Goal: Task Accomplishment & Management: Use online tool/utility

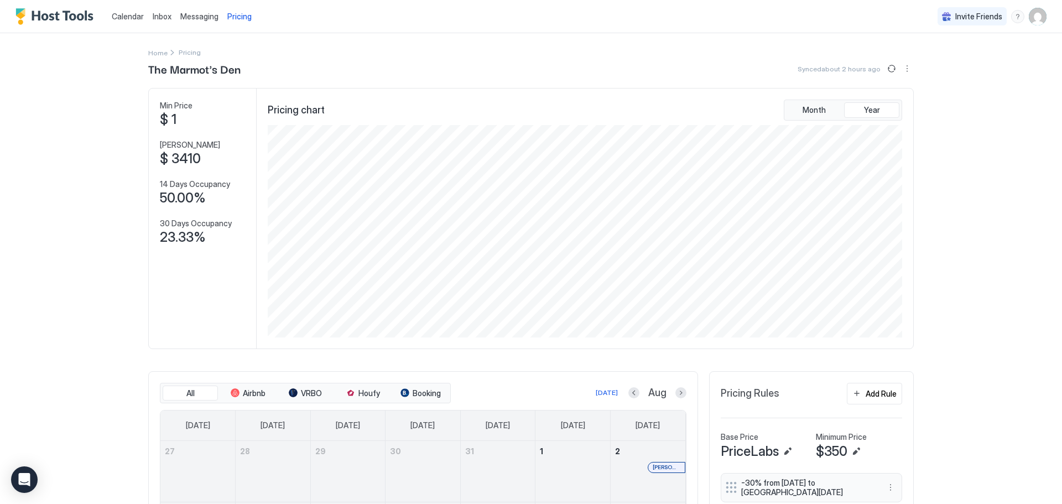
click at [123, 11] on link "Calendar" at bounding box center [128, 17] width 32 height 12
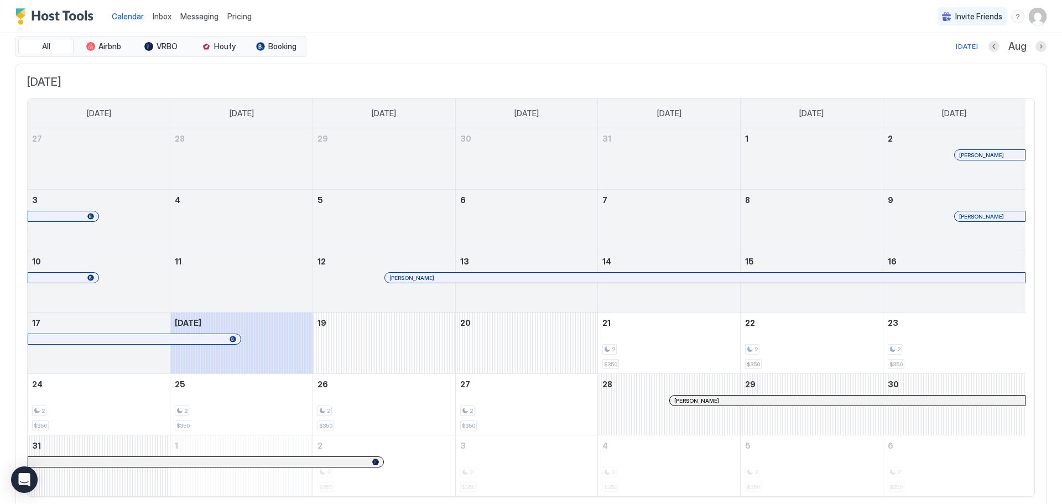
scroll to position [37, 0]
click at [890, 398] on div at bounding box center [889, 399] width 9 height 9
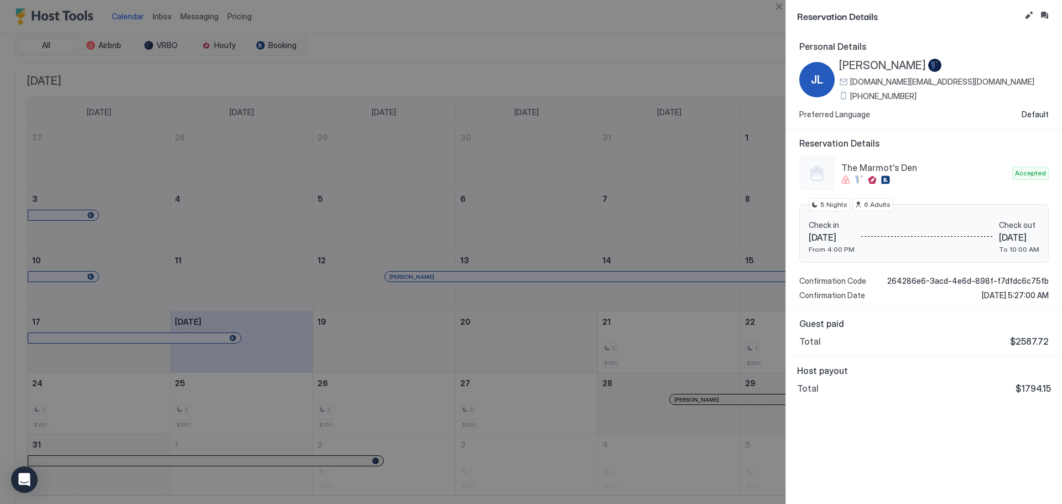
click at [533, 334] on div at bounding box center [531, 252] width 1062 height 504
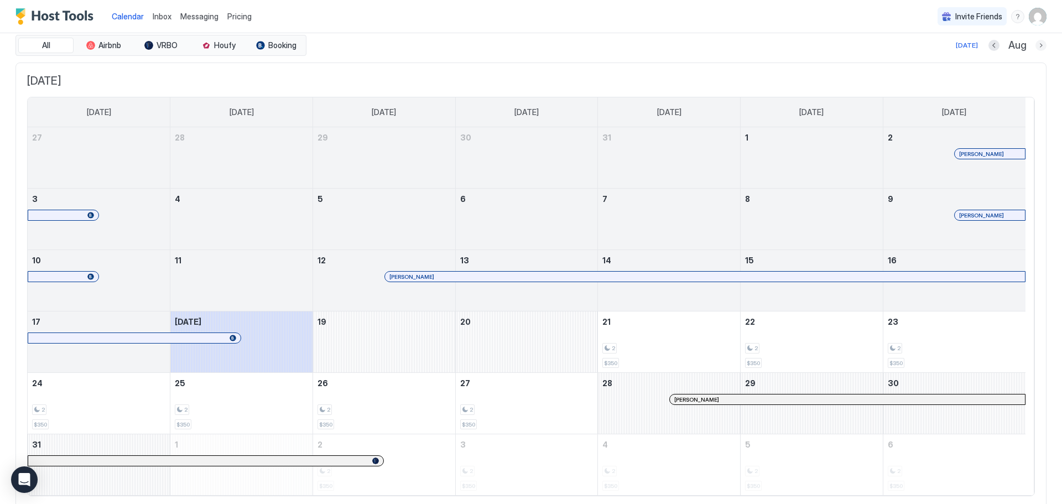
click at [1036, 47] on button "Next month" at bounding box center [1041, 45] width 11 height 11
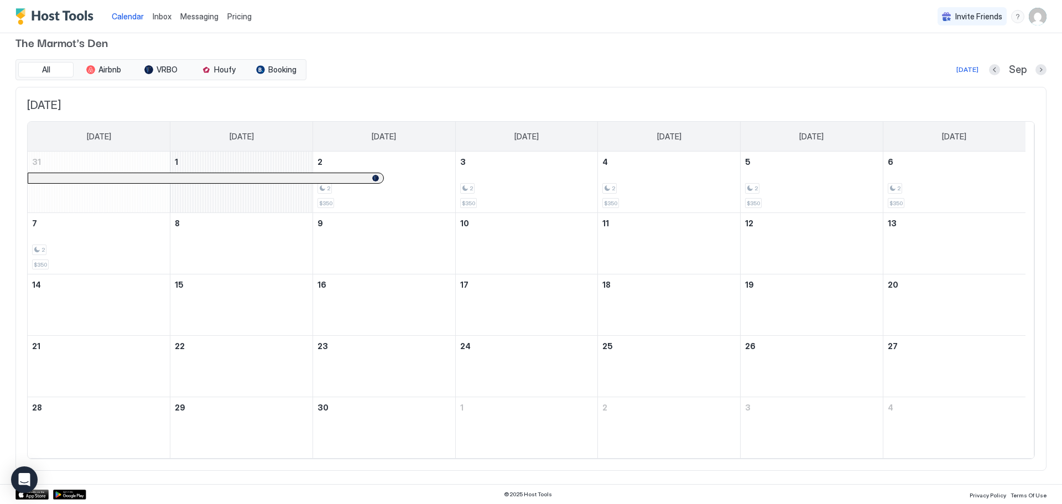
scroll to position [0, 0]
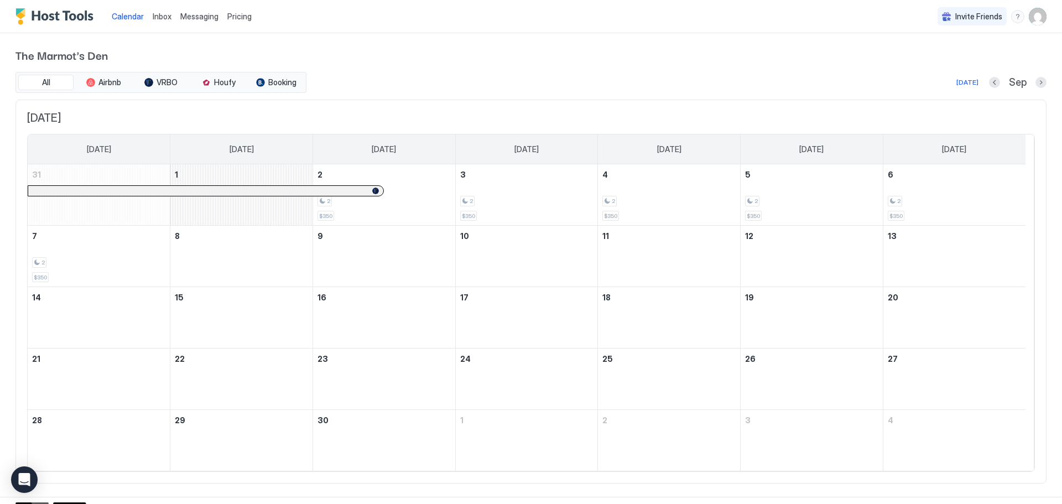
click at [1030, 46] on span "The Marmot's Den" at bounding box center [530, 54] width 1031 height 17
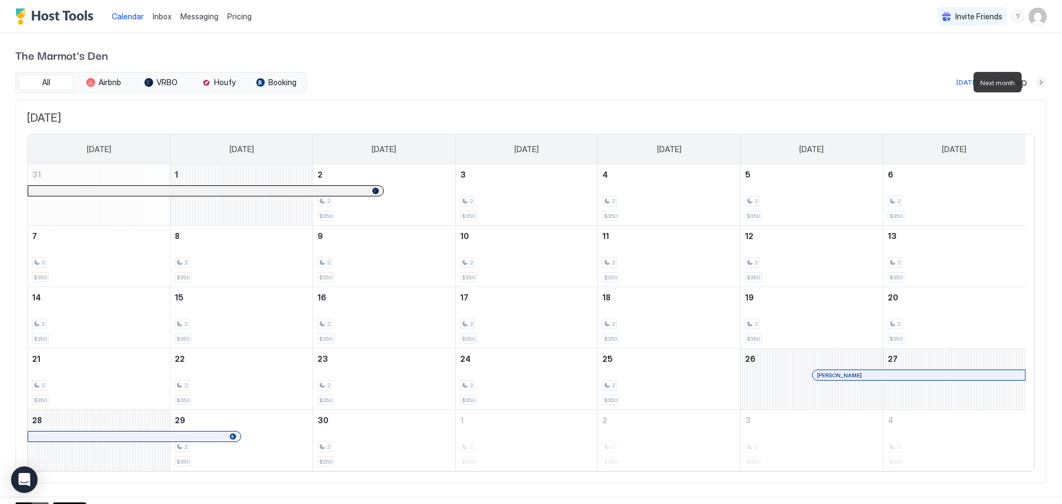
click at [1036, 81] on button "Next month" at bounding box center [1041, 82] width 11 height 11
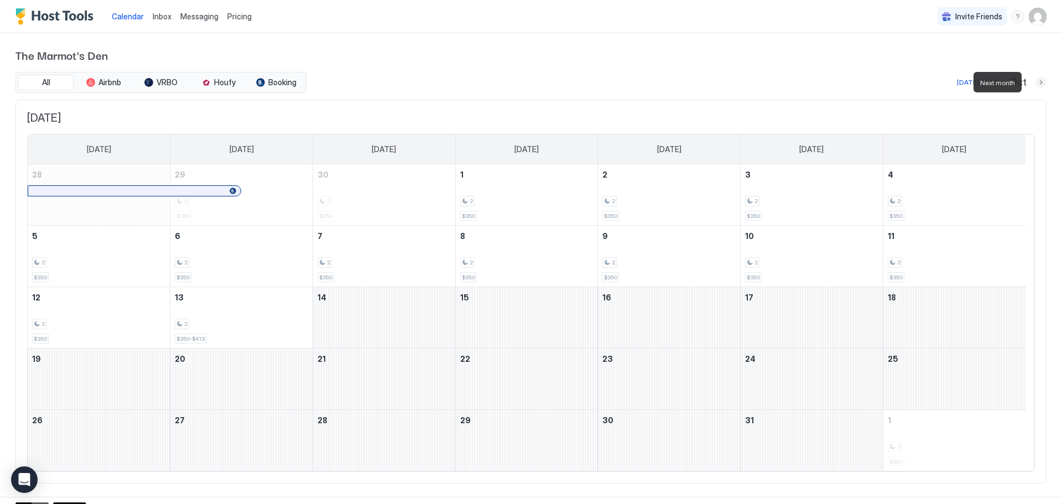
click at [1036, 81] on button "Next month" at bounding box center [1041, 82] width 11 height 11
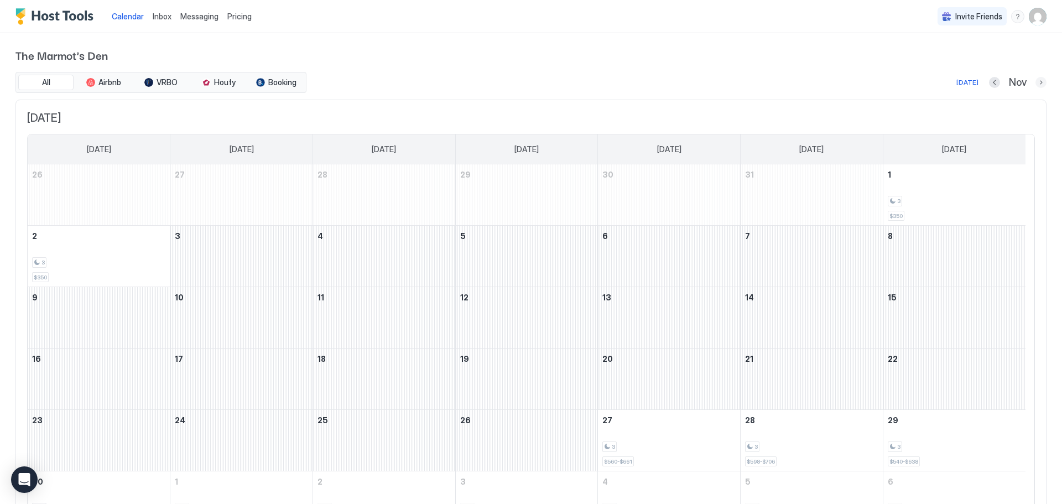
click at [1036, 84] on button "Next month" at bounding box center [1041, 82] width 11 height 11
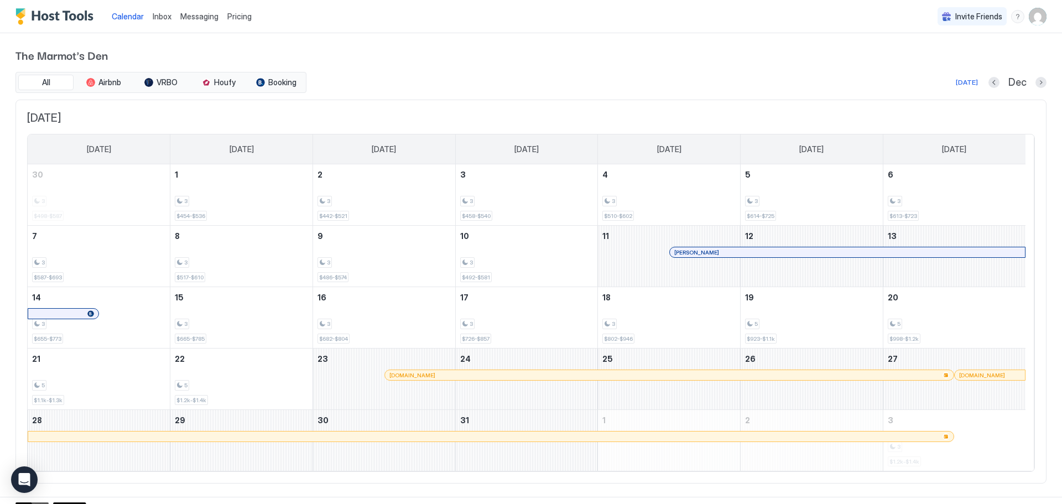
click at [773, 256] on div at bounding box center [773, 252] width 9 height 9
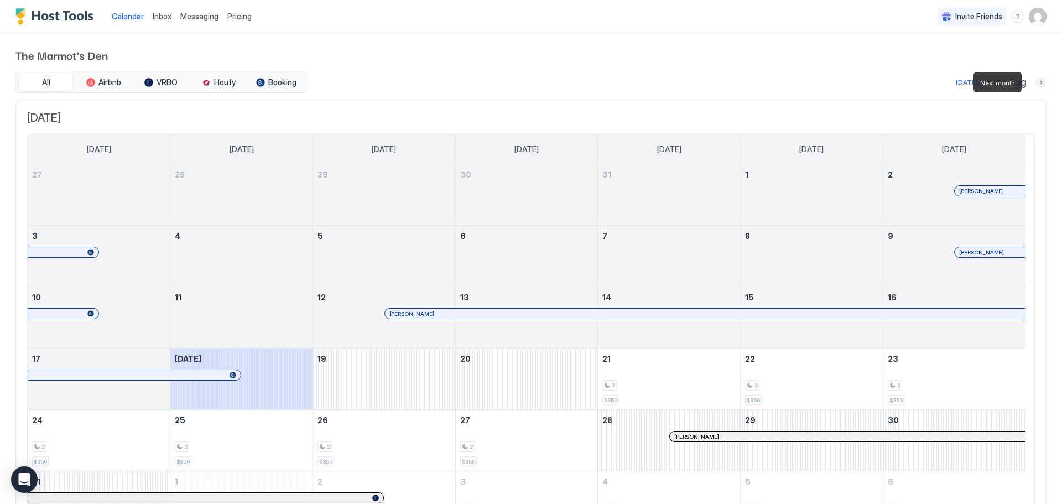
click at [1036, 82] on button "Next month" at bounding box center [1041, 82] width 11 height 11
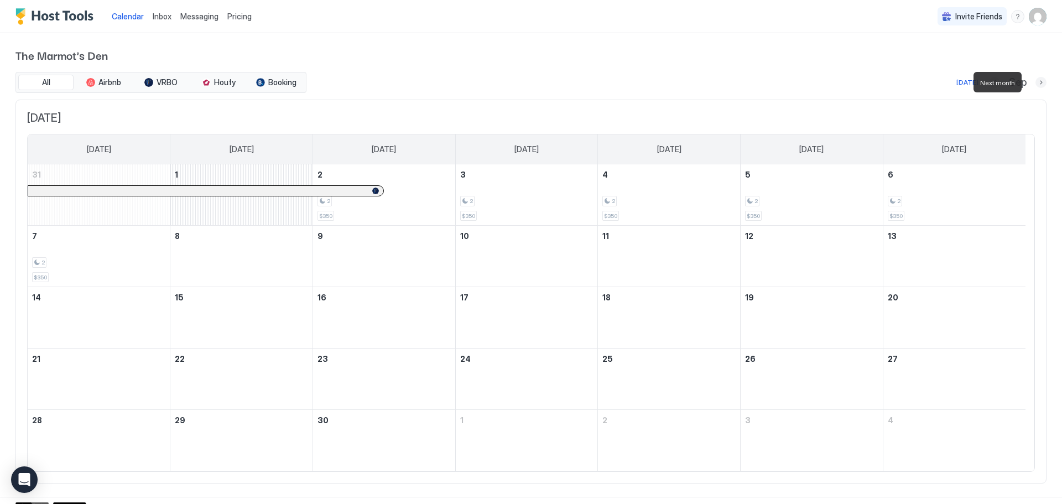
click at [1036, 82] on button "Next month" at bounding box center [1041, 82] width 11 height 11
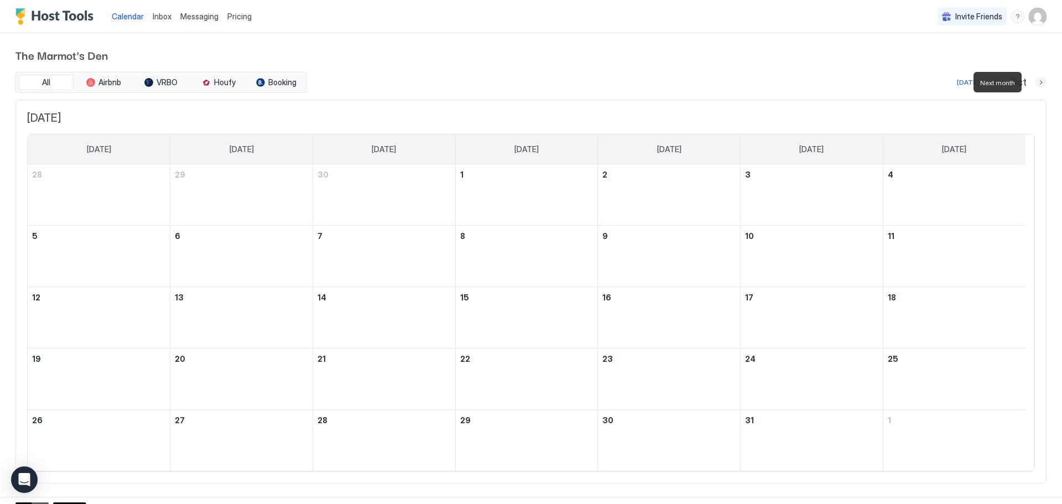
click at [1036, 82] on button "Next month" at bounding box center [1041, 82] width 11 height 11
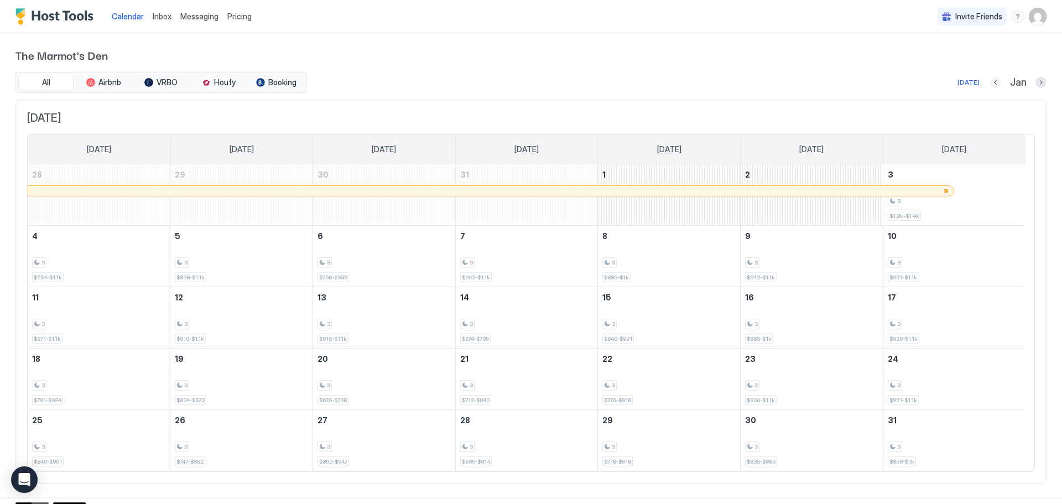
click at [992, 84] on button "Previous month" at bounding box center [996, 82] width 11 height 11
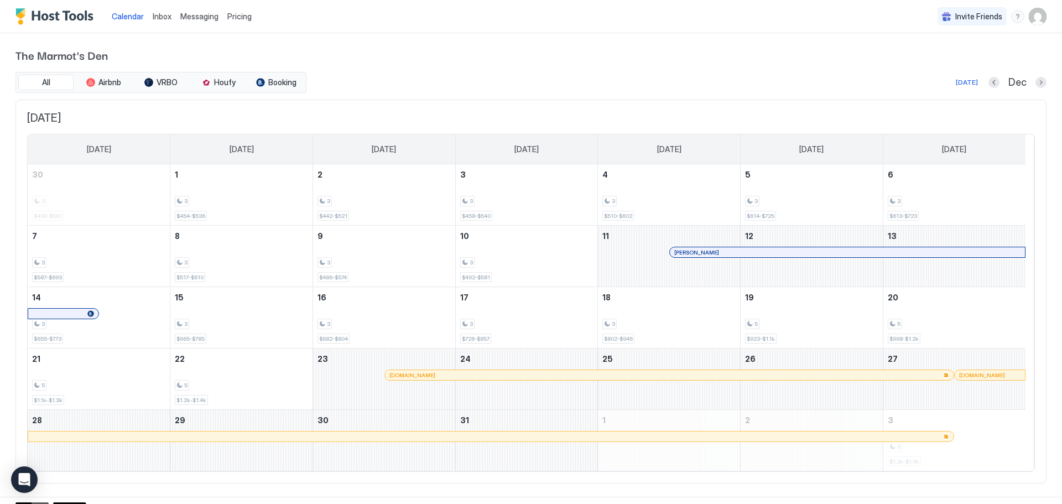
click at [790, 252] on div at bounding box center [790, 252] width 9 height 9
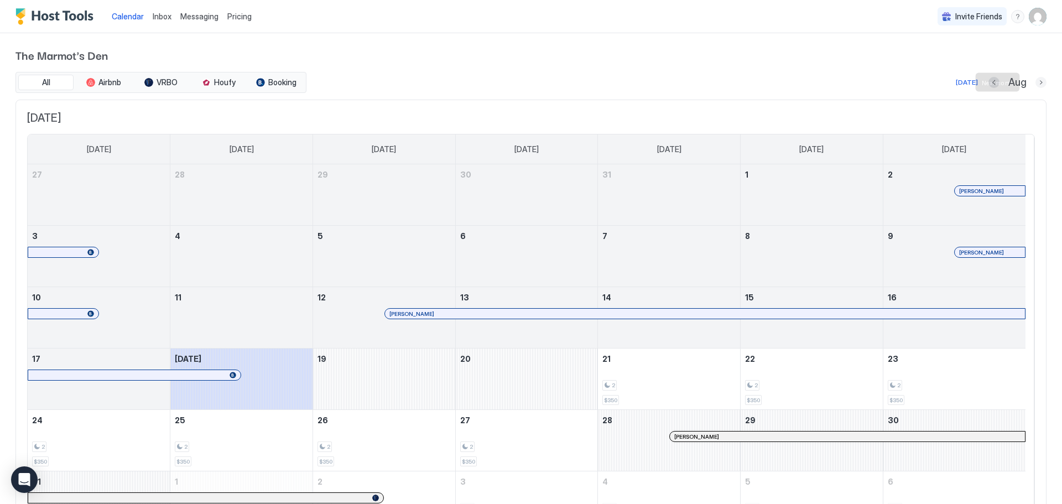
click at [1036, 84] on button "Next month" at bounding box center [1041, 82] width 11 height 11
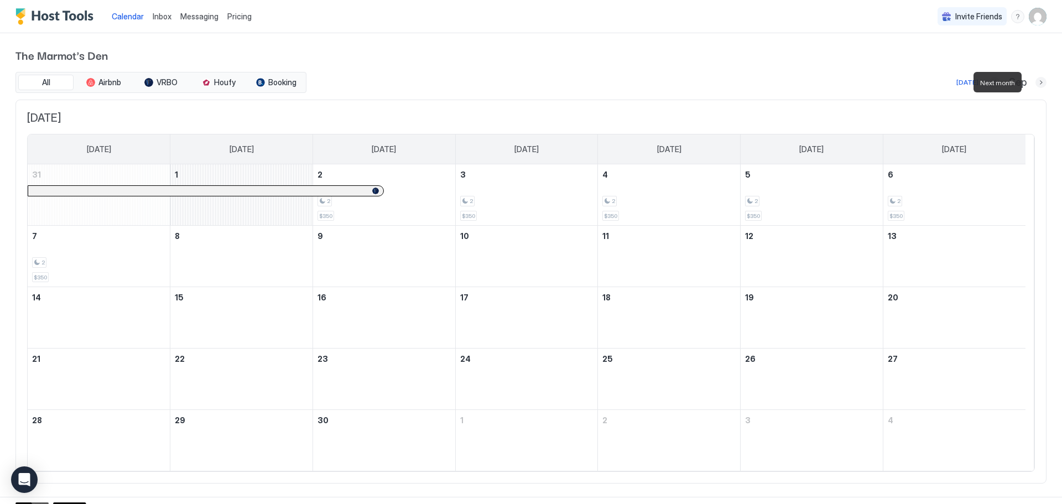
click at [1036, 84] on button "Next month" at bounding box center [1041, 82] width 11 height 11
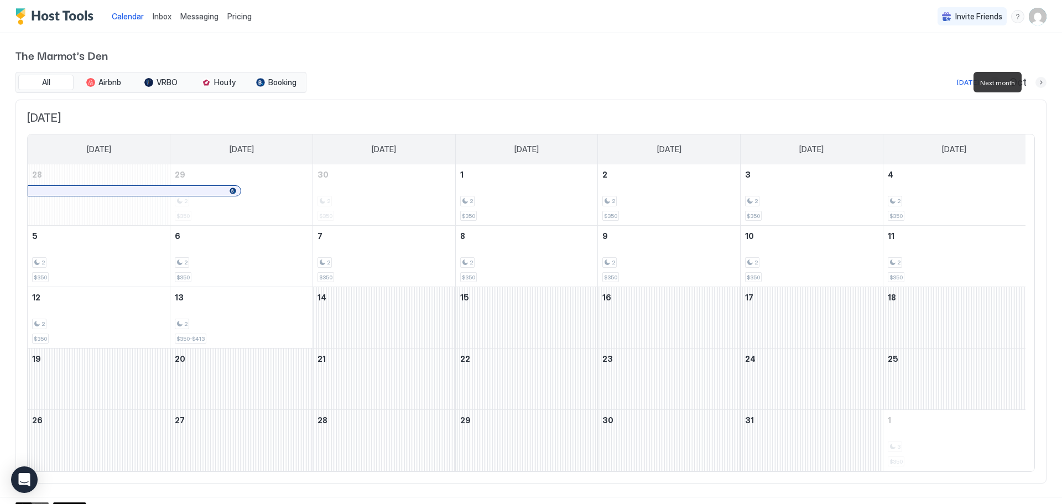
click at [1036, 84] on button "Next month" at bounding box center [1041, 82] width 11 height 11
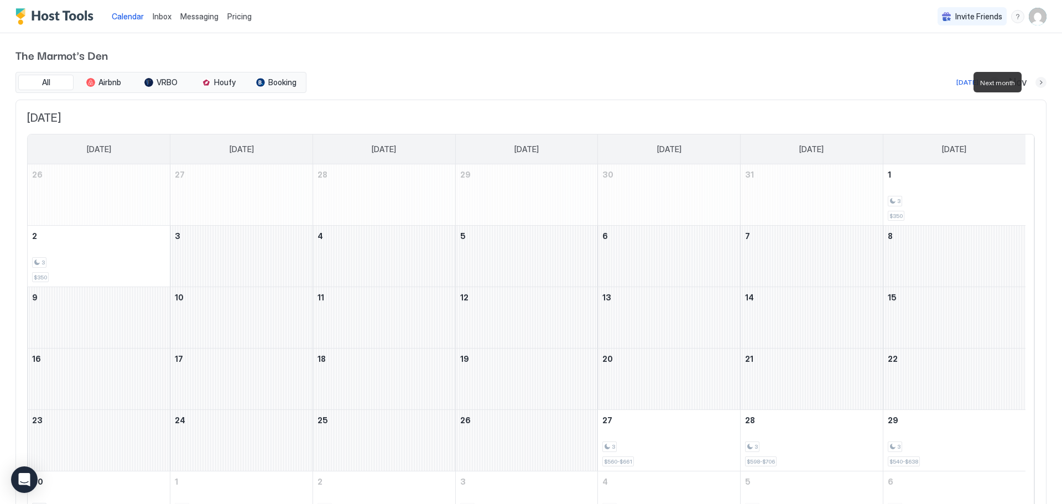
click at [1036, 84] on button "Next month" at bounding box center [1041, 82] width 11 height 11
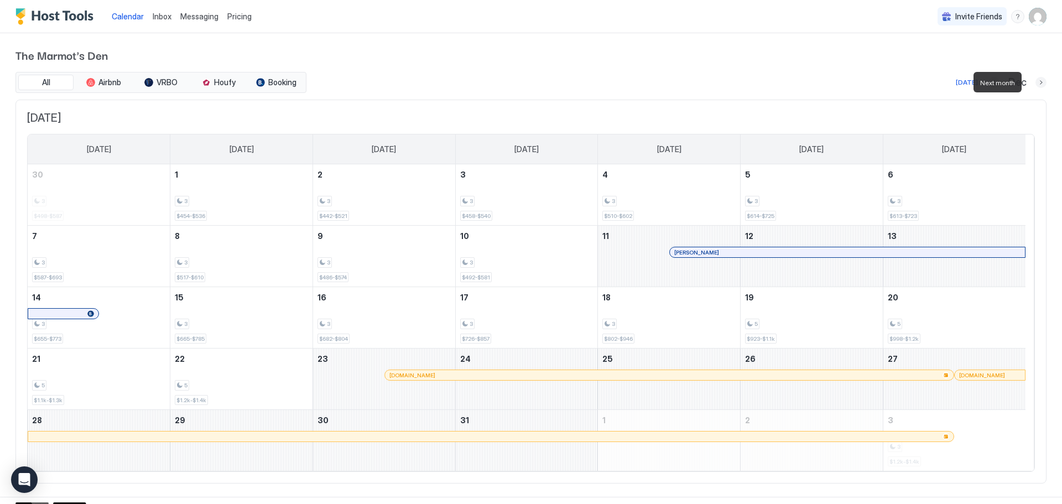
click at [1036, 84] on button "Next month" at bounding box center [1041, 82] width 11 height 11
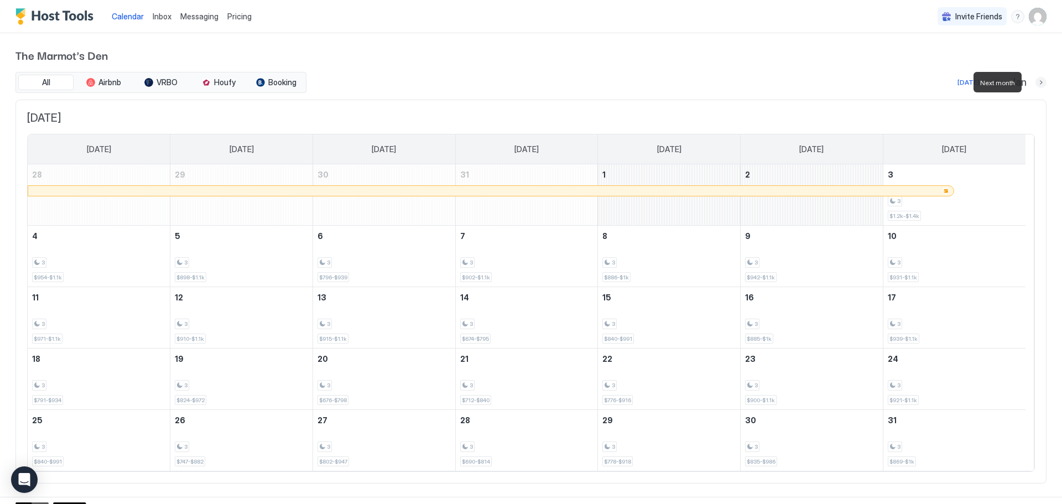
click at [1036, 84] on button "Next month" at bounding box center [1041, 82] width 11 height 11
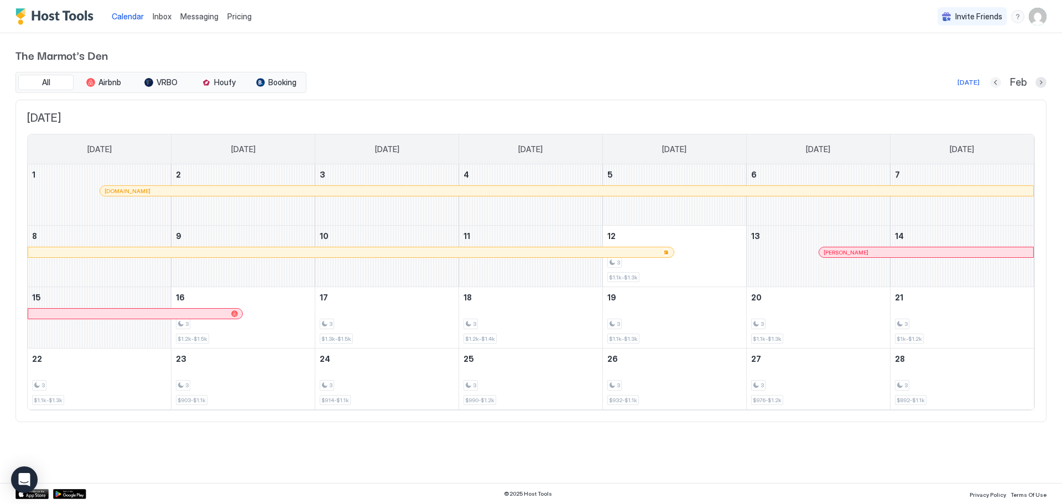
click at [996, 81] on button "Previous month" at bounding box center [996, 82] width 11 height 11
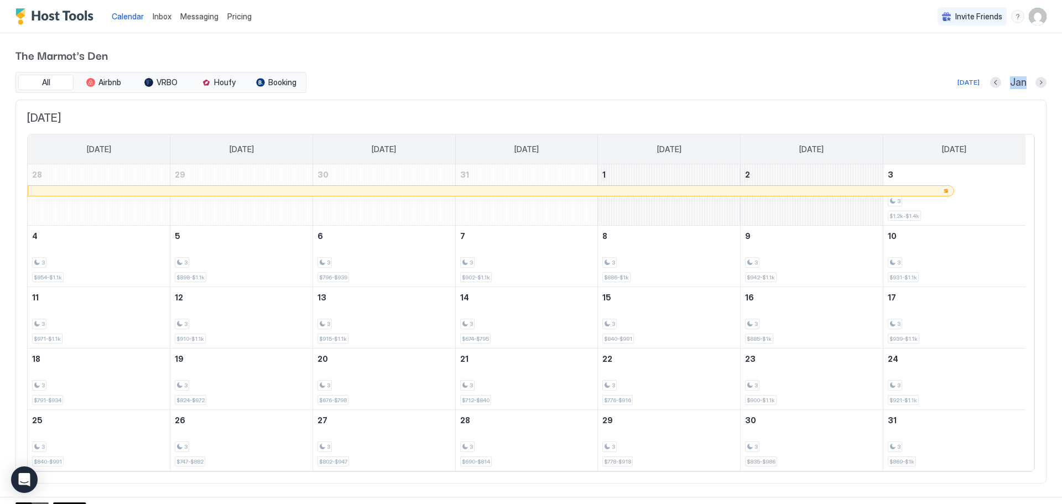
click at [996, 81] on div "Jan" at bounding box center [1019, 82] width 56 height 13
click at [991, 80] on button "Previous month" at bounding box center [996, 82] width 11 height 11
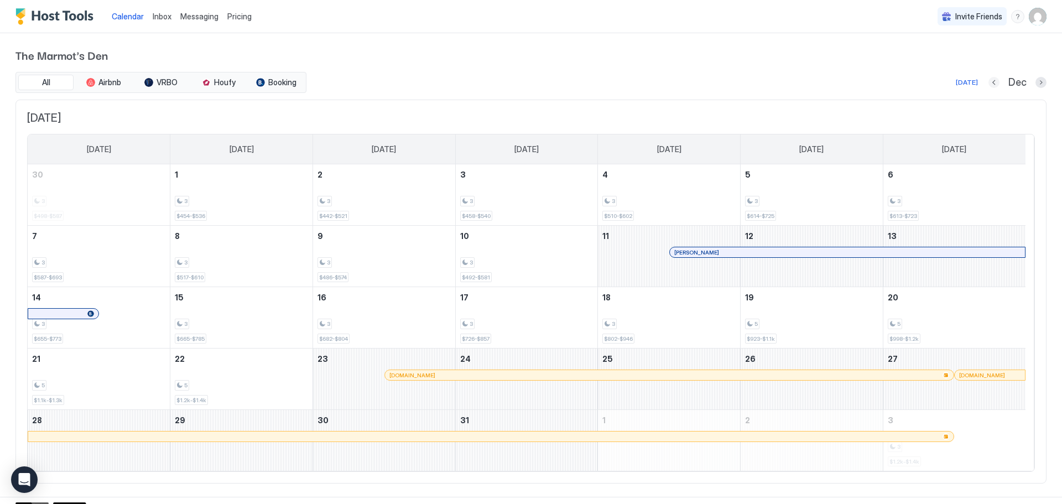
click at [989, 84] on button "Previous month" at bounding box center [994, 82] width 11 height 11
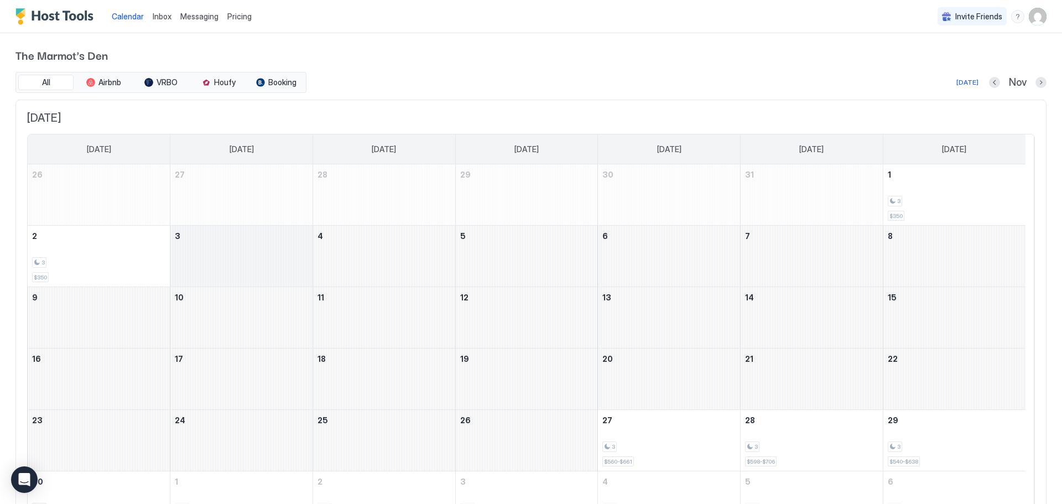
click at [239, 251] on div "November 3, 2025" at bounding box center [241, 256] width 142 height 61
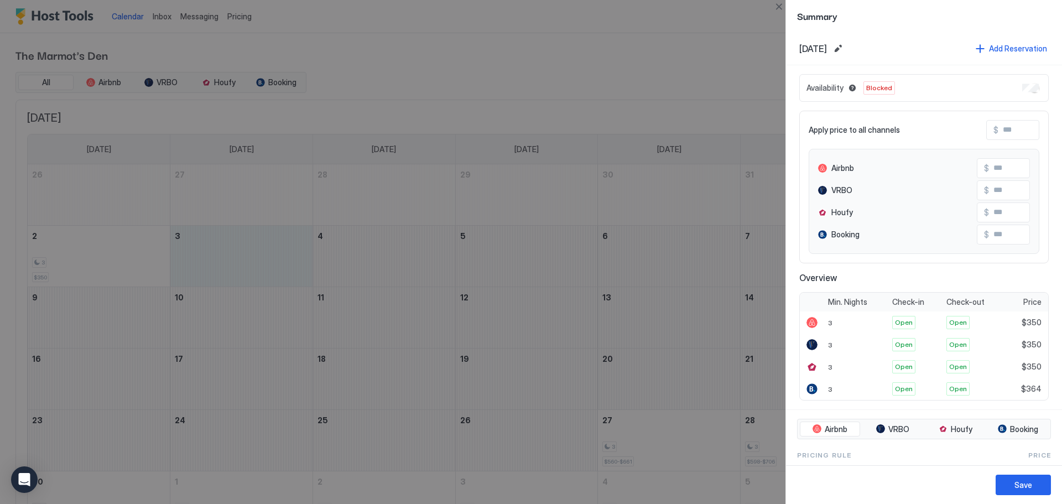
click at [716, 68] on div at bounding box center [531, 252] width 1062 height 504
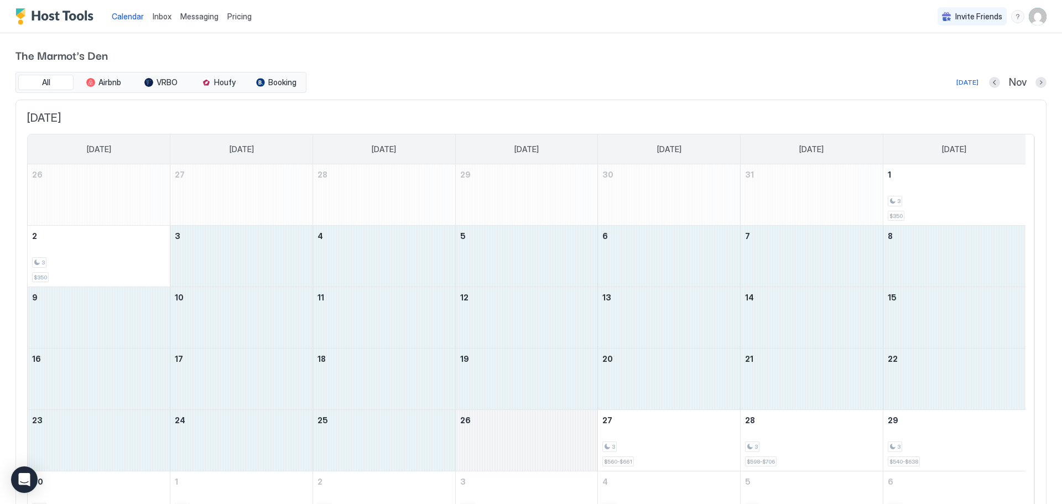
drag, startPoint x: 230, startPoint y: 252, endPoint x: 559, endPoint y: 442, distance: 380.3
click at [559, 442] on tbody "26 27 28 29 30 31 1 3 $350 2 3 $350 3 4 5 6 7 8 9 10 11 12 13 14 15 16 17 18 19…" at bounding box center [527, 348] width 998 height 368
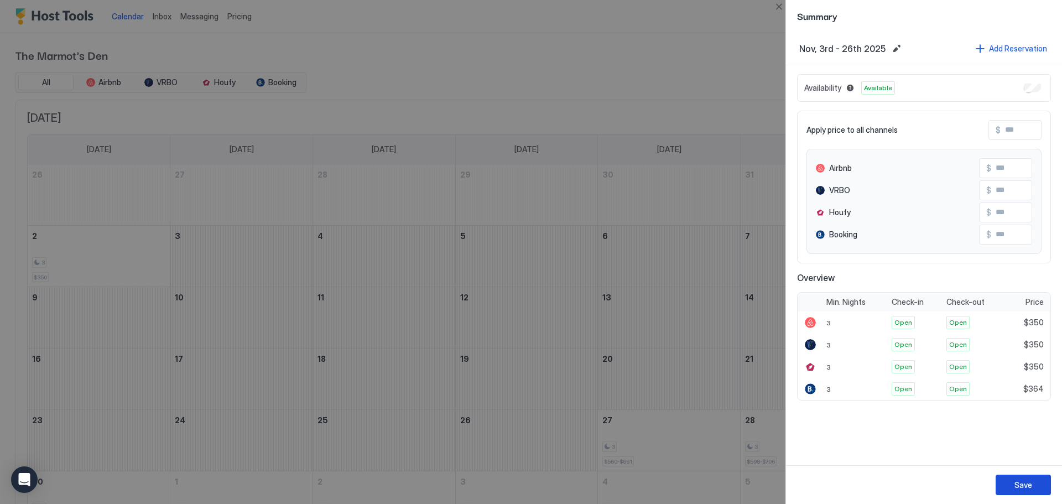
click at [1027, 485] on div "Save" at bounding box center [1024, 485] width 18 height 12
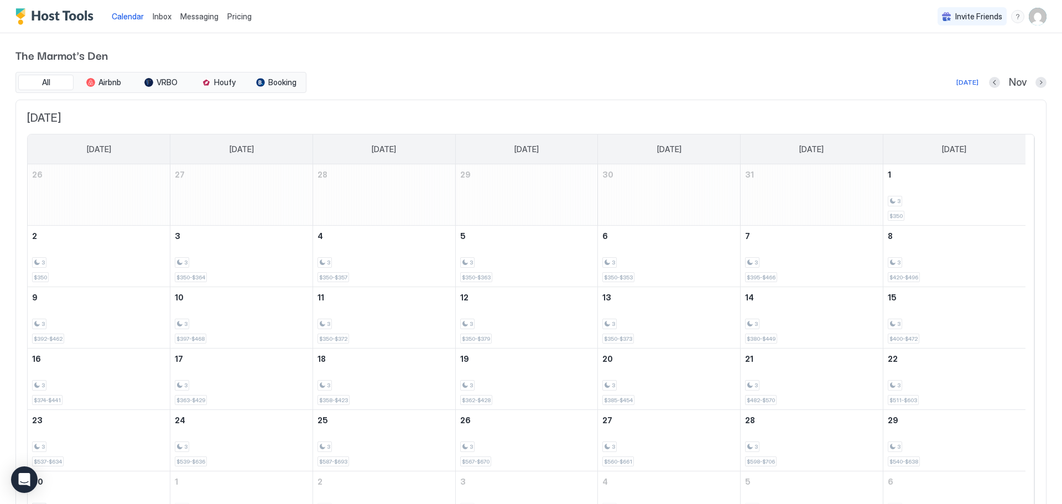
click at [251, 15] on div "Pricing" at bounding box center [239, 16] width 33 height 19
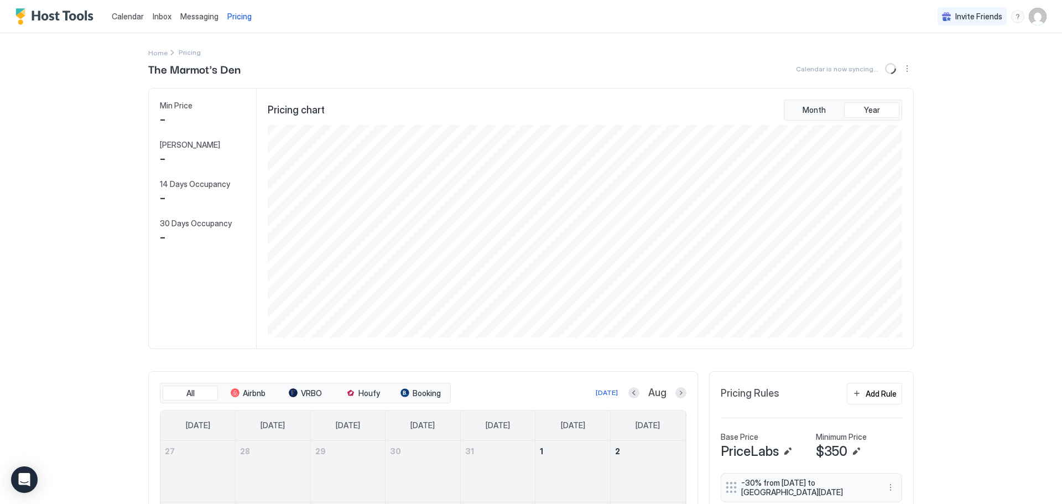
scroll to position [212, 637]
click at [891, 68] on button "Sync prices" at bounding box center [891, 68] width 13 height 13
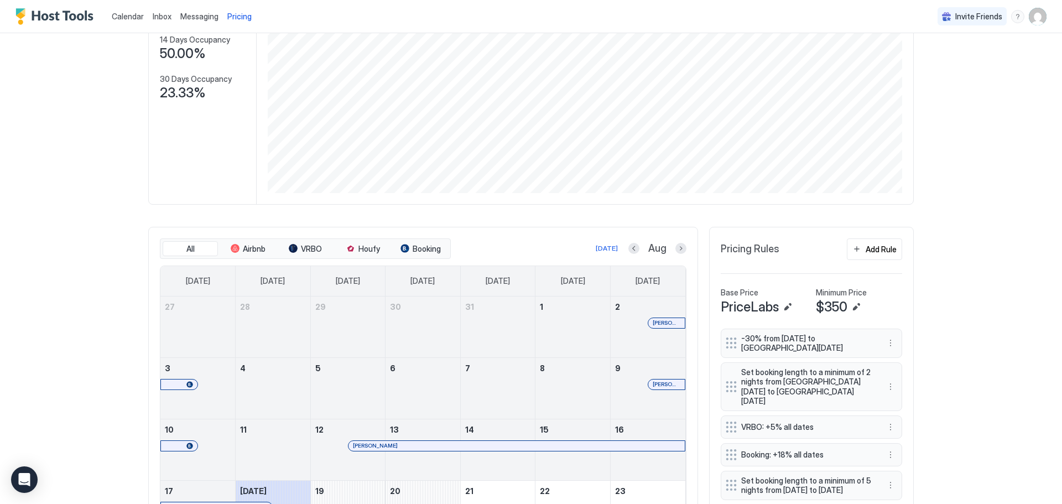
scroll to position [258, 0]
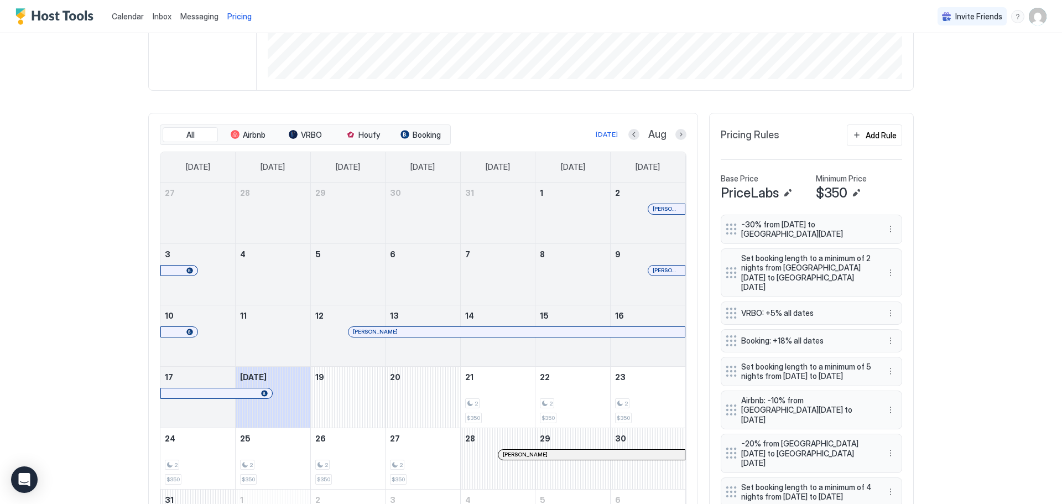
click at [676, 133] on button "Next month" at bounding box center [681, 134] width 11 height 11
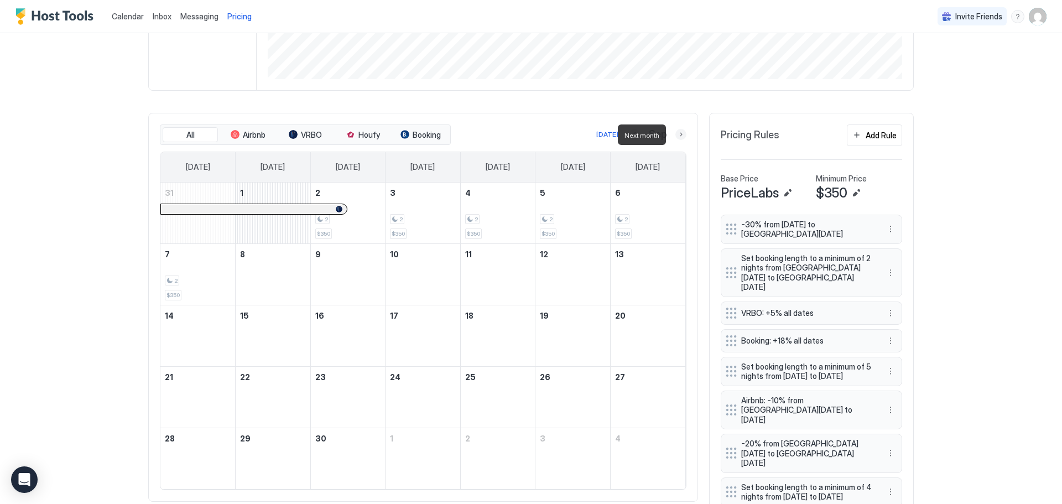
click at [676, 133] on button "Next month" at bounding box center [681, 134] width 11 height 11
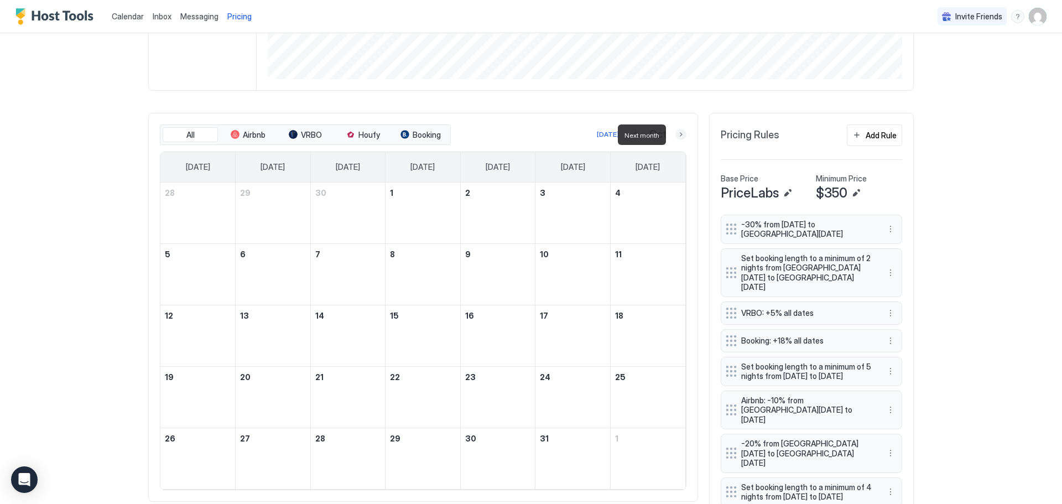
click at [676, 133] on button "Next month" at bounding box center [681, 134] width 11 height 11
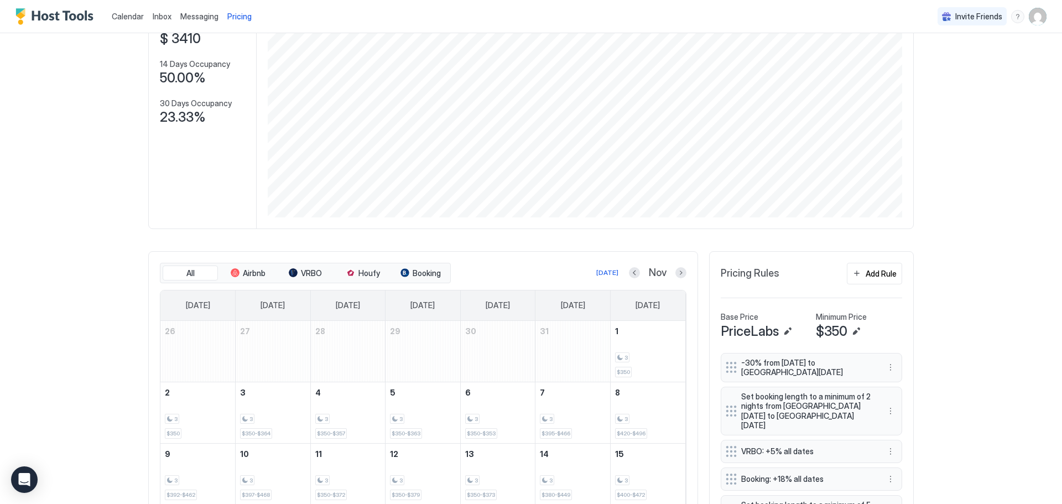
scroll to position [111, 0]
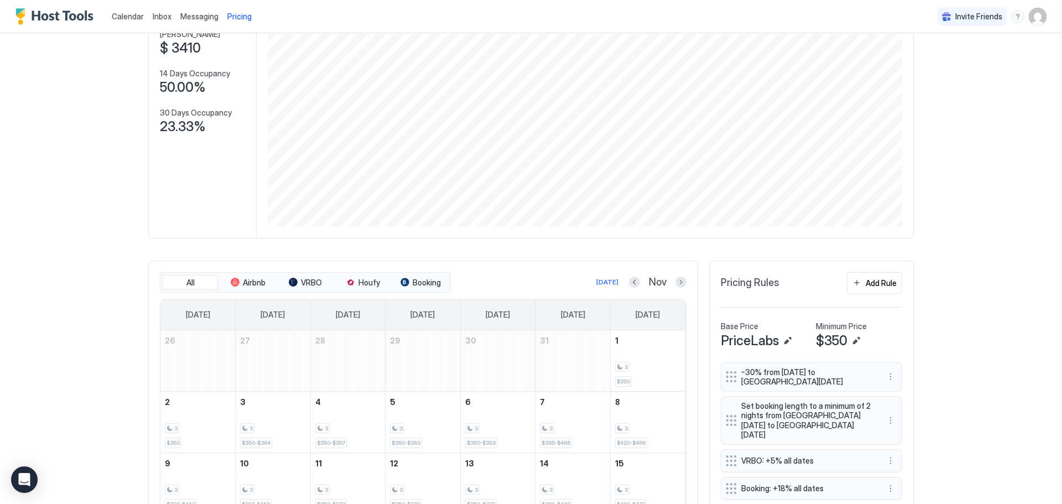
click at [130, 15] on span "Calendar" at bounding box center [128, 16] width 32 height 9
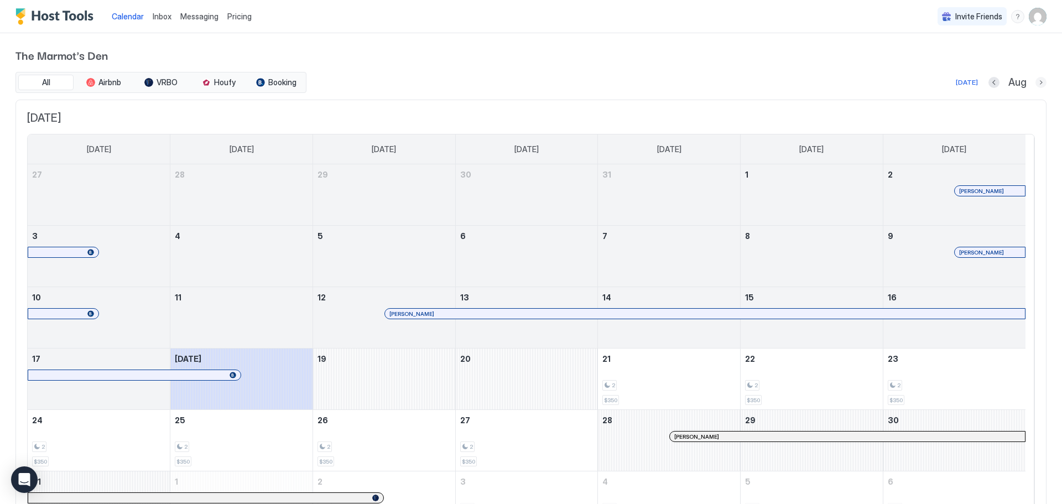
click at [1036, 83] on button "Next month" at bounding box center [1041, 82] width 11 height 11
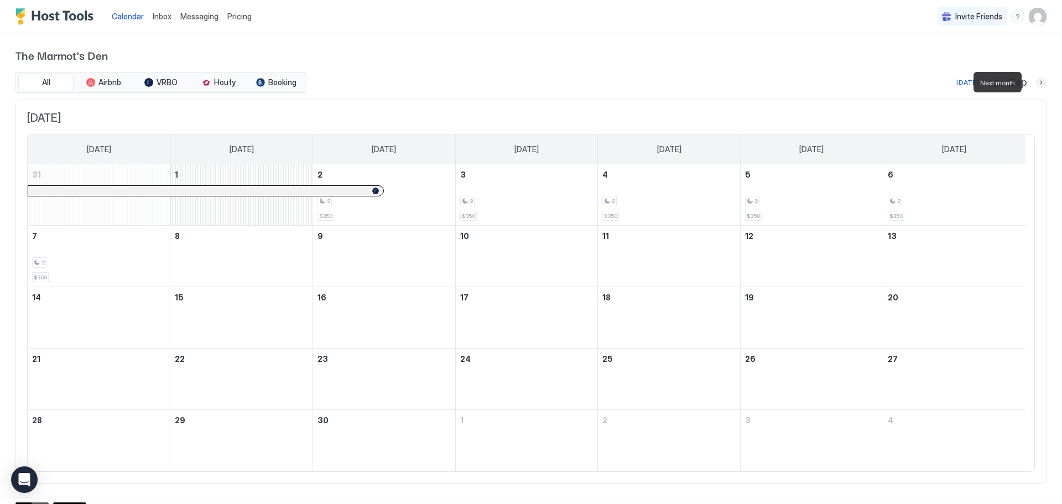
click at [1036, 83] on button "Next month" at bounding box center [1041, 82] width 11 height 11
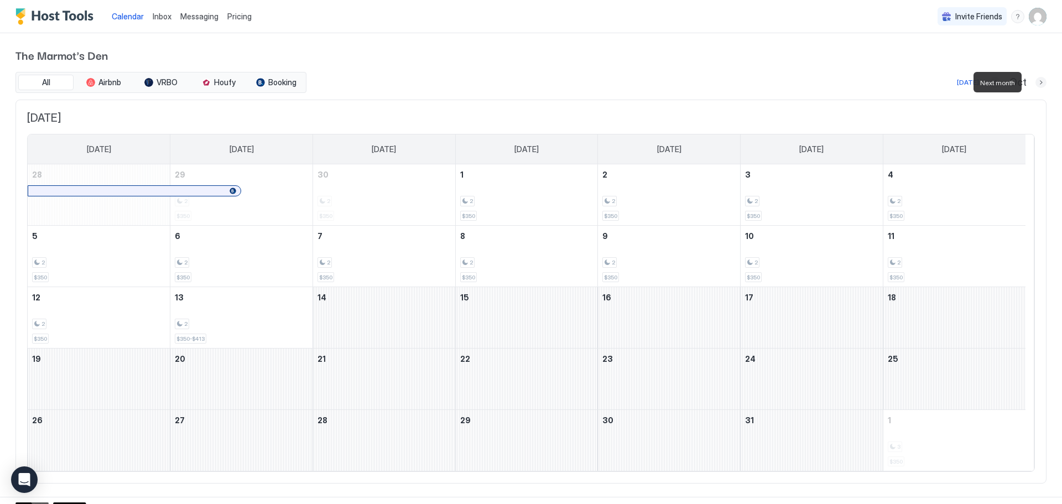
click at [1036, 83] on button "Next month" at bounding box center [1041, 82] width 11 height 11
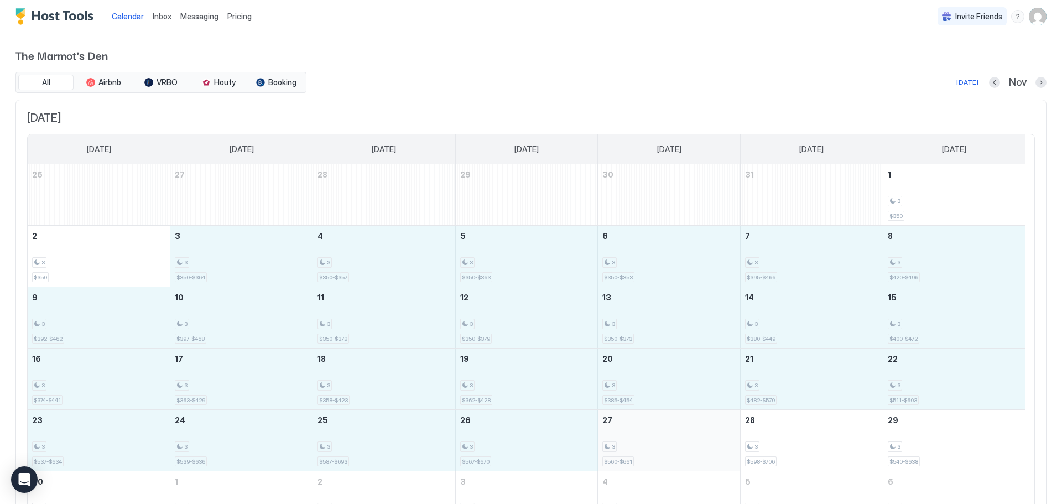
drag, startPoint x: 246, startPoint y: 250, endPoint x: 711, endPoint y: 438, distance: 502.2
click at [711, 438] on tbody "26 27 28 29 30 31 1 3 $350 2 3 $350 3 3 $350-$364 4 3 $350-$357 5 3 $350-$363 6…" at bounding box center [527, 348] width 998 height 368
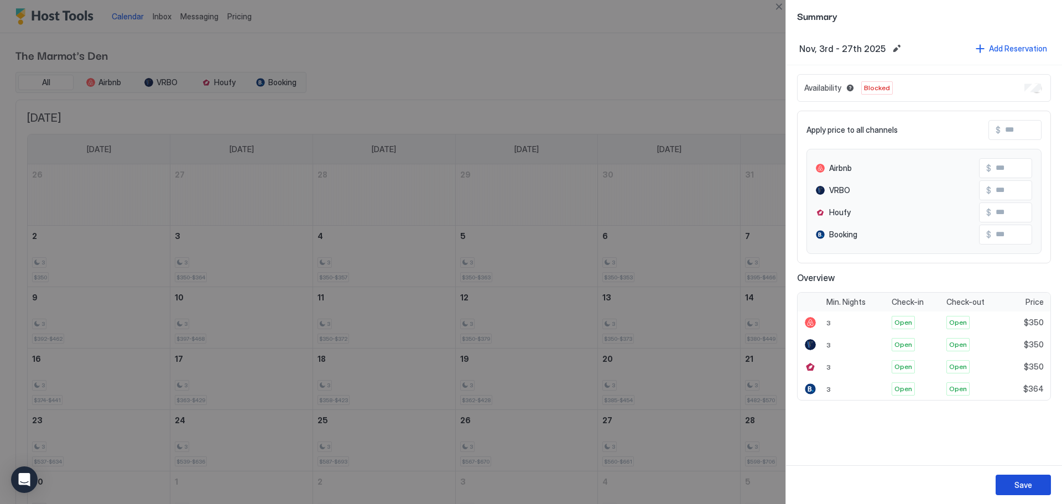
click at [1035, 481] on button "Save" at bounding box center [1023, 485] width 55 height 20
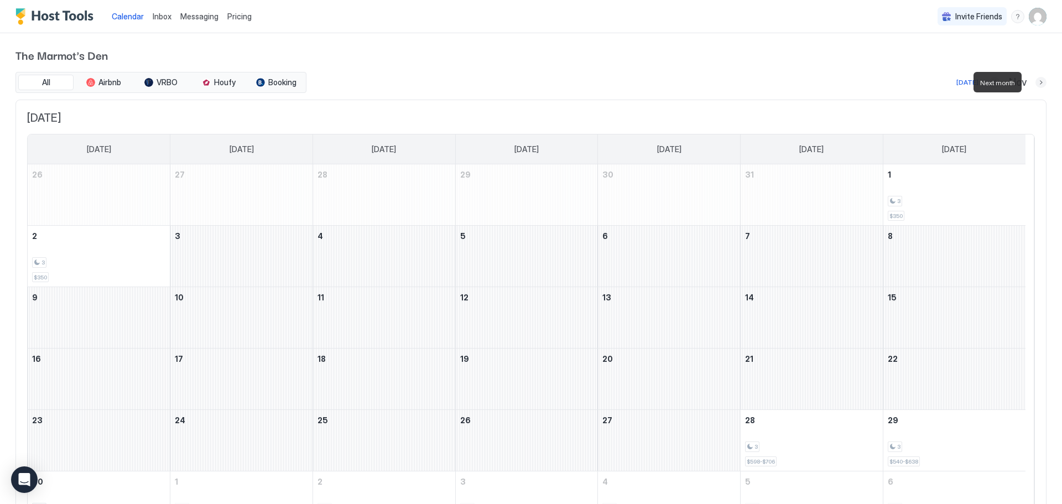
click at [1036, 80] on button "Next month" at bounding box center [1041, 82] width 11 height 11
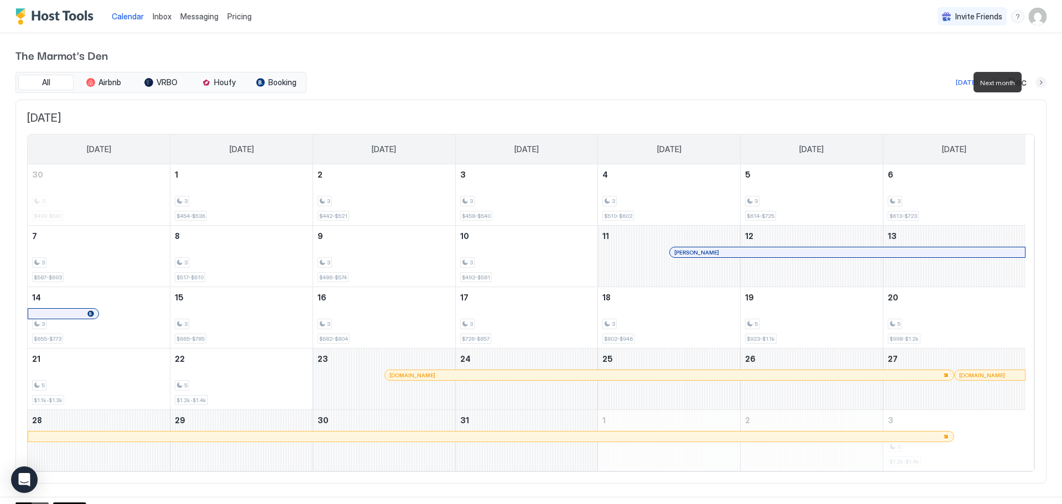
click at [1036, 80] on button "Next month" at bounding box center [1041, 82] width 11 height 11
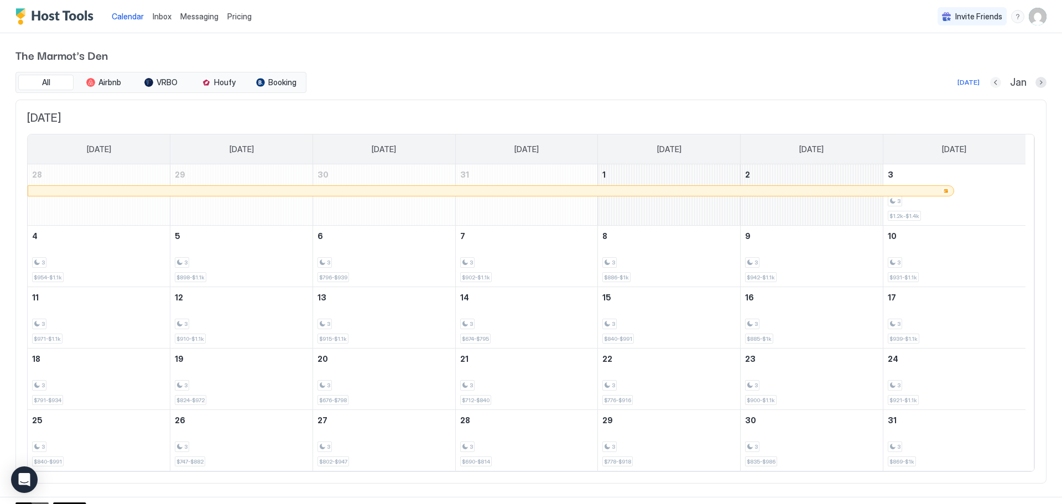
click at [991, 81] on button "Previous month" at bounding box center [996, 82] width 11 height 11
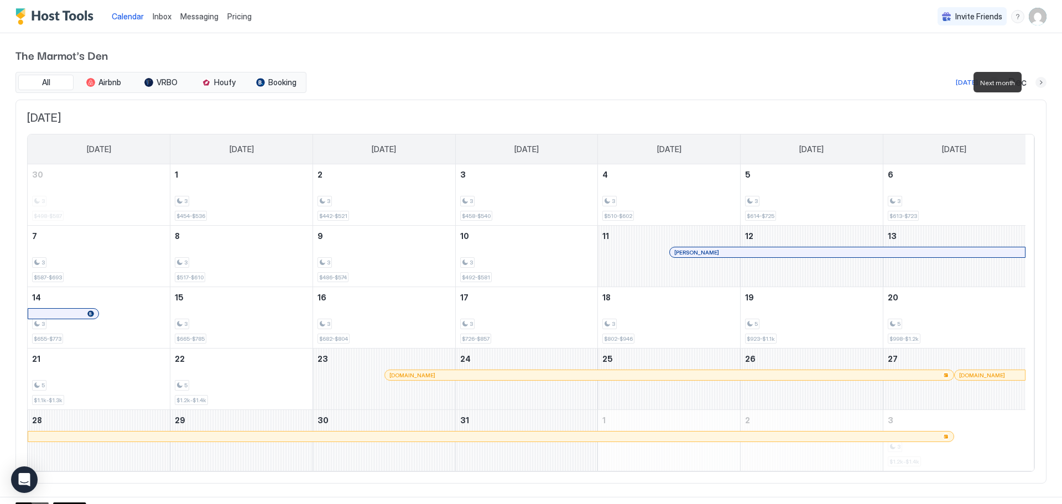
click at [1036, 80] on button "Next month" at bounding box center [1041, 82] width 11 height 11
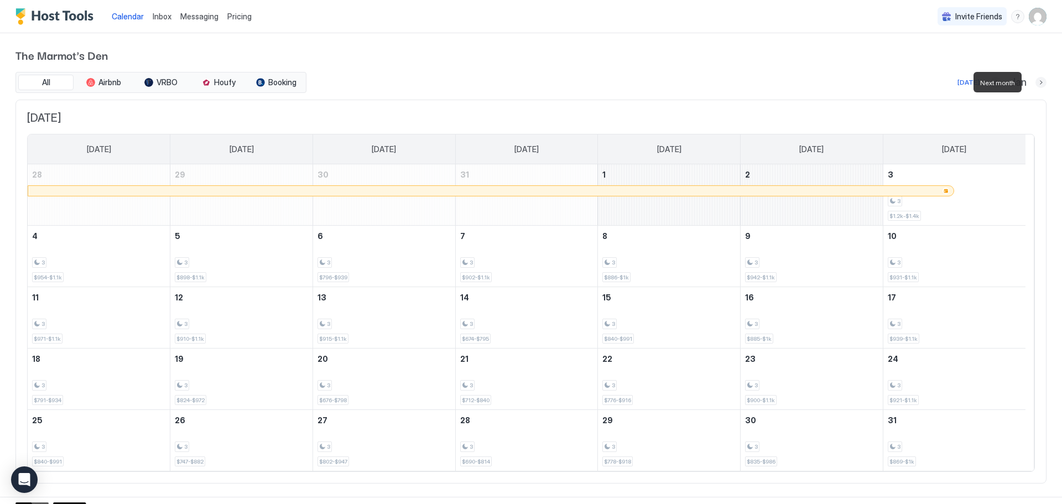
click at [1036, 80] on button "Next month" at bounding box center [1041, 82] width 11 height 11
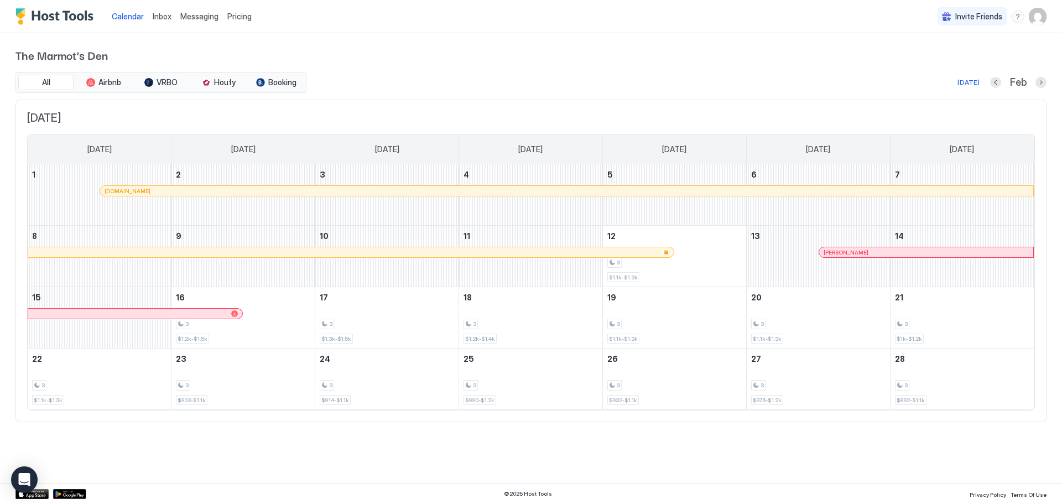
click at [1034, 80] on div "Feb" at bounding box center [1019, 82] width 56 height 13
click at [1039, 82] on button "Next month" at bounding box center [1041, 82] width 11 height 11
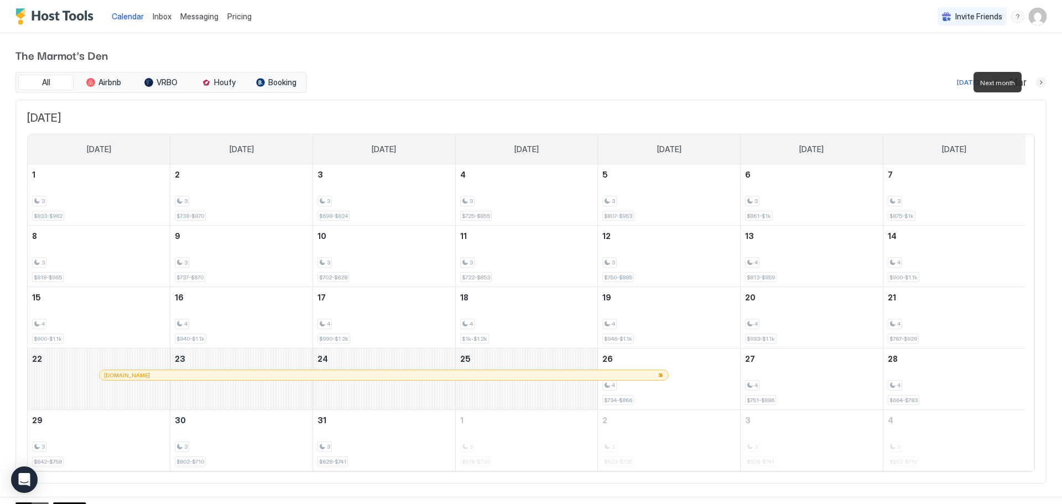
click at [1036, 82] on button "Next month" at bounding box center [1041, 82] width 11 height 11
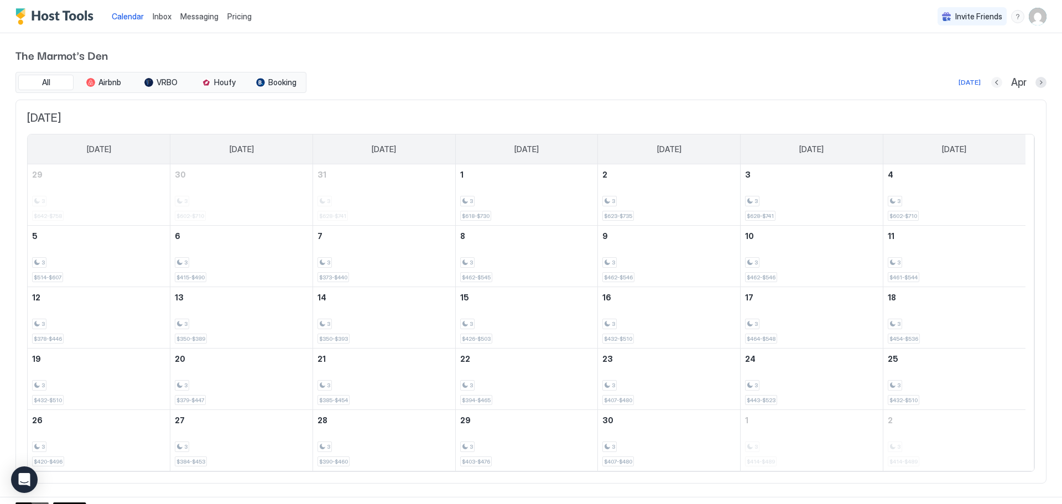
click at [992, 82] on button "Previous month" at bounding box center [997, 82] width 11 height 11
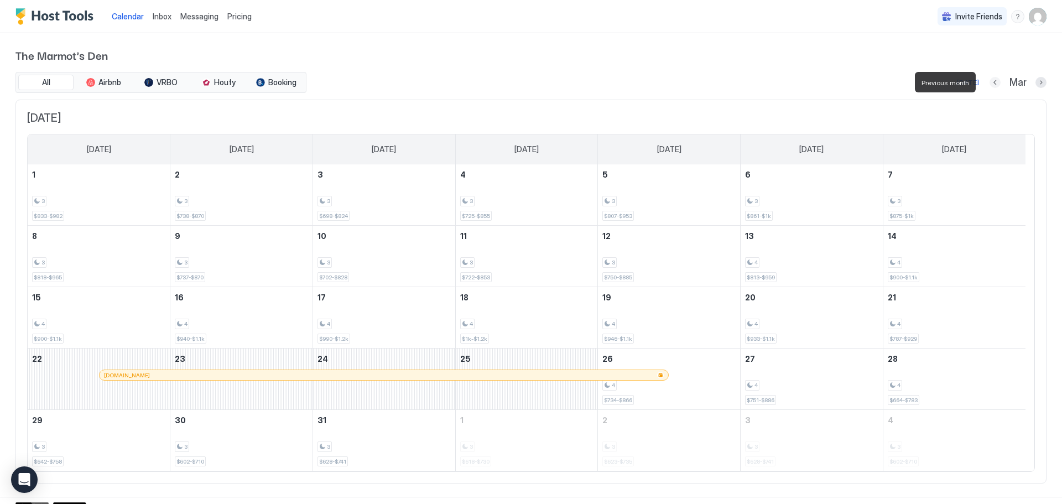
click at [990, 82] on button "Previous month" at bounding box center [995, 82] width 11 height 11
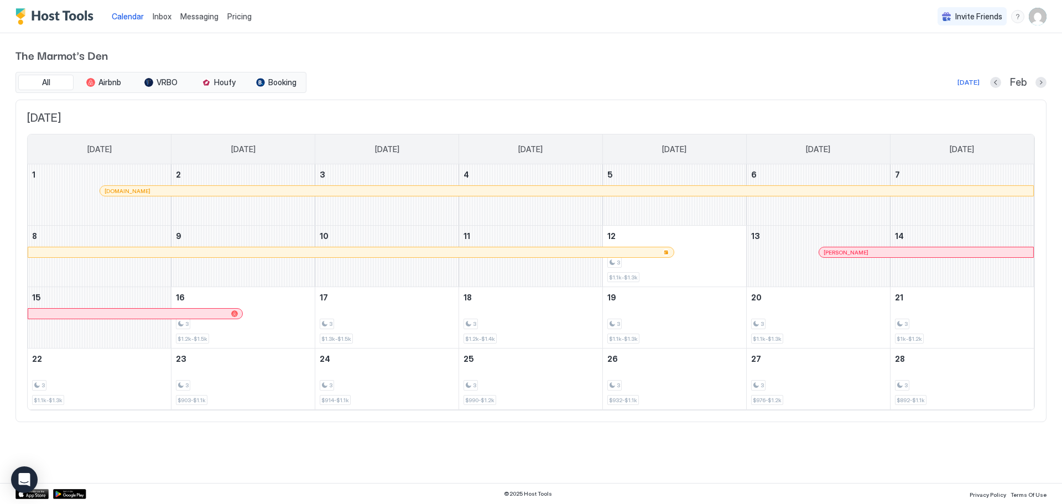
click at [986, 82] on div "Today Feb" at bounding box center [678, 82] width 738 height 13
click at [997, 82] on button "Previous month" at bounding box center [996, 82] width 11 height 11
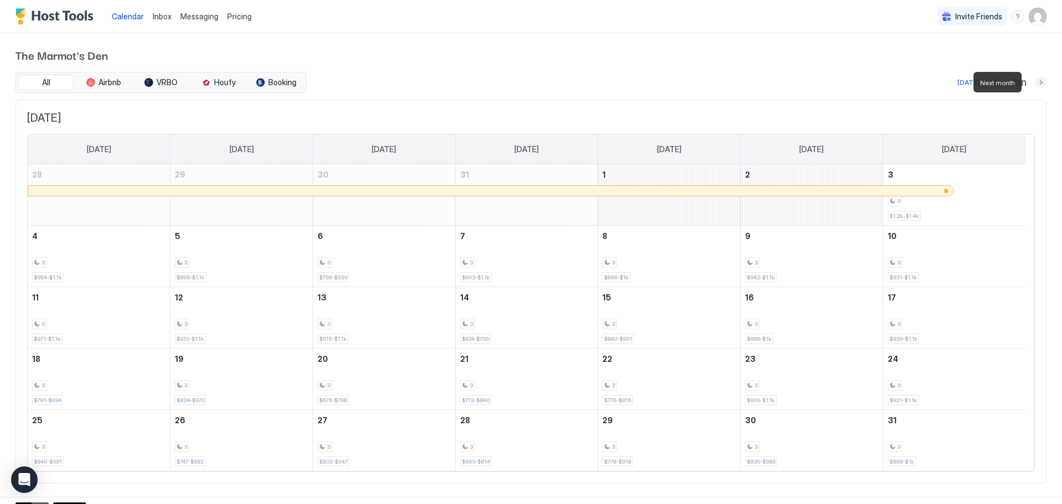
click at [1036, 82] on button "Next month" at bounding box center [1041, 82] width 11 height 11
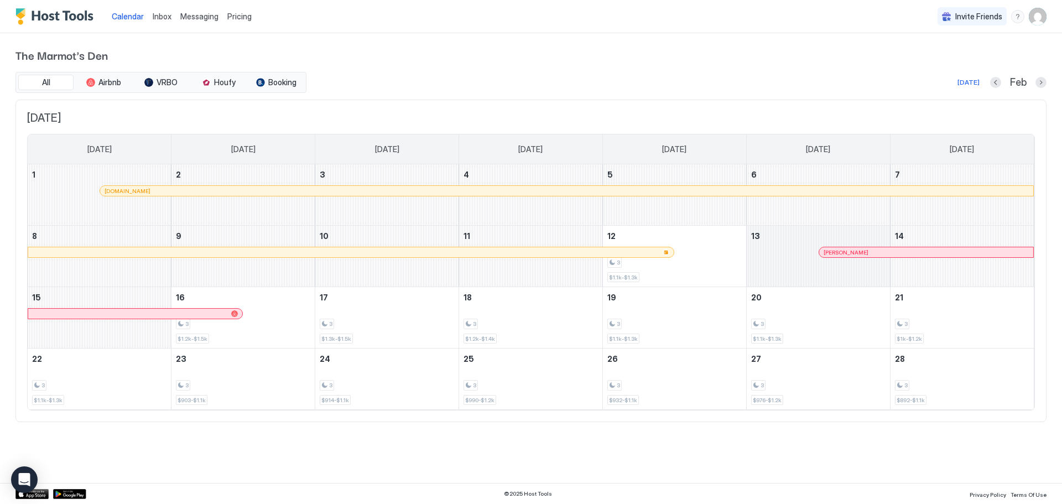
click at [785, 257] on div "February 13, 2026" at bounding box center [818, 256] width 143 height 61
